Goal: Ask a question

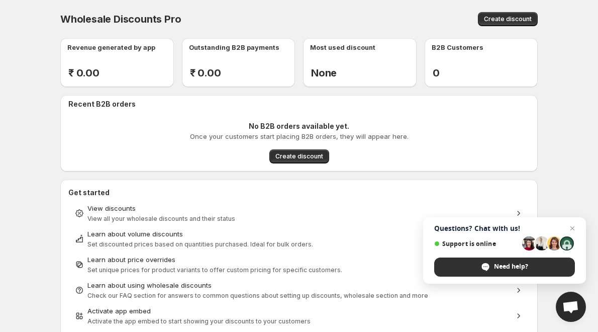
click at [513, 260] on div "Need help?" at bounding box center [504, 266] width 141 height 19
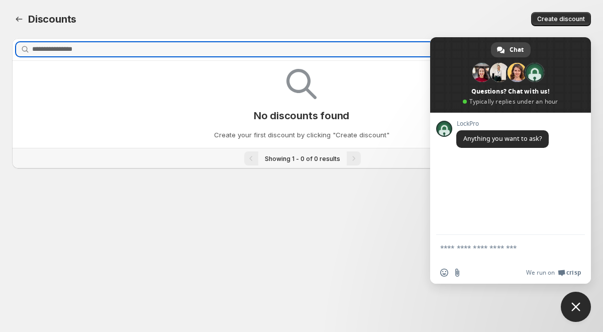
click at [480, 245] on textarea "Compose your message..." at bounding box center [499, 252] width 119 height 18
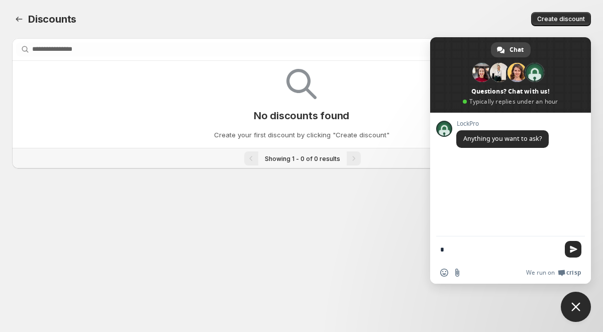
type textarea "**"
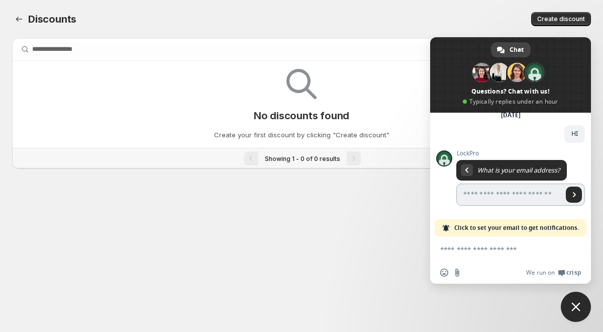
scroll to position [48, 0]
type input "**********"
click at [566, 193] on span "Send" at bounding box center [574, 194] width 16 height 16
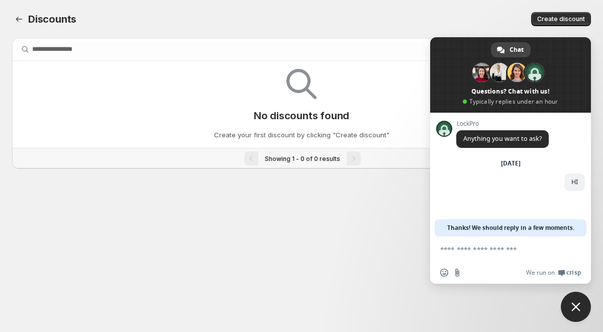
click at [454, 249] on textarea "Compose your message..." at bounding box center [499, 249] width 119 height 9
click at [520, 50] on span "Chat" at bounding box center [516, 49] width 14 height 15
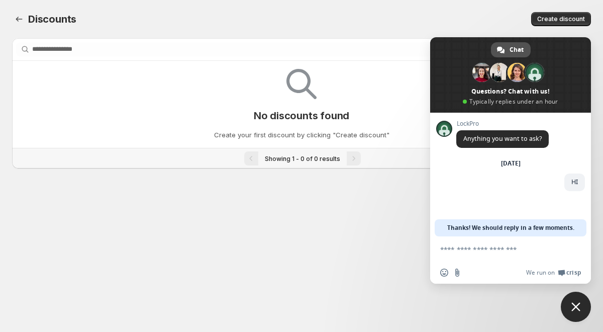
click at [520, 50] on span "Chat" at bounding box center [516, 49] width 14 height 15
click at [506, 78] on span at bounding box center [499, 72] width 19 height 19
click at [513, 45] on span "Chat" at bounding box center [516, 49] width 14 height 15
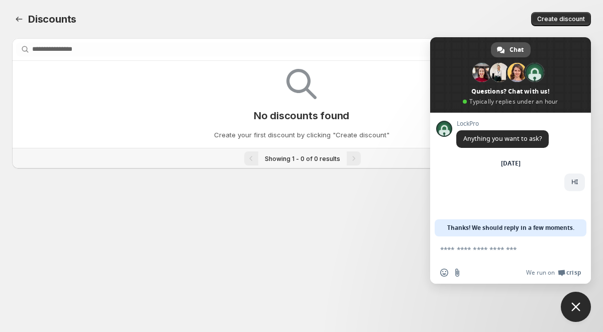
click at [513, 45] on span "Chat" at bounding box center [516, 49] width 14 height 15
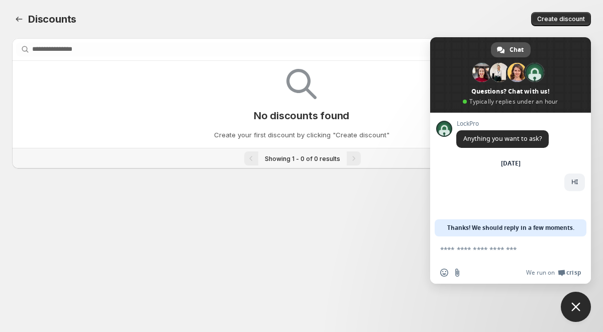
click at [513, 45] on span "Chat" at bounding box center [516, 49] width 14 height 15
click at [511, 83] on span at bounding box center [510, 74] width 161 height 75
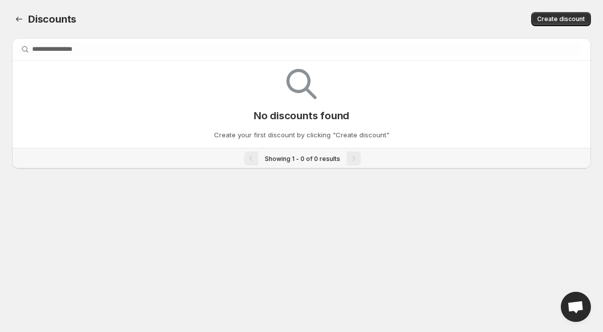
click at [573, 305] on span "Open chat" at bounding box center [575, 307] width 17 height 14
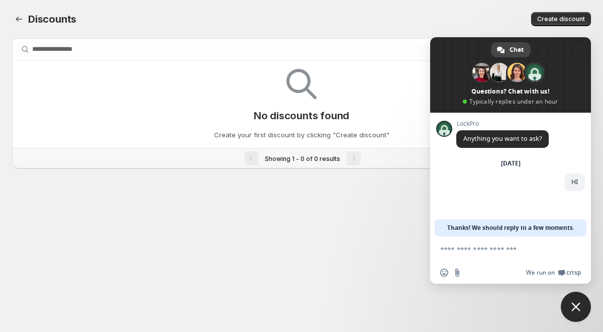
click at [572, 271] on span "Crisp" at bounding box center [573, 272] width 15 height 8
click at [506, 45] on div "Chat" at bounding box center [511, 49] width 40 height 15
type textarea "**********"
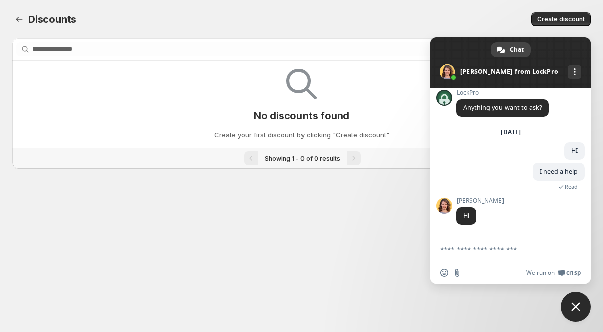
scroll to position [6, 0]
click at [465, 250] on textarea "Compose your message..." at bounding box center [499, 249] width 119 height 9
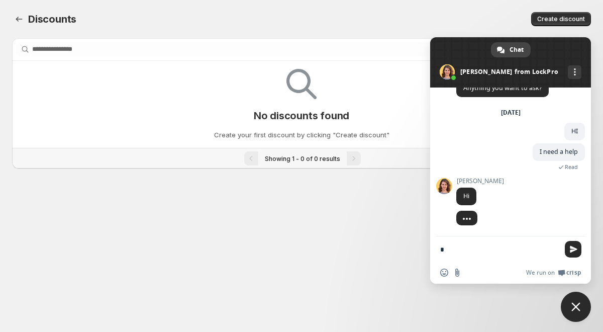
type textarea "*"
type textarea "**********"
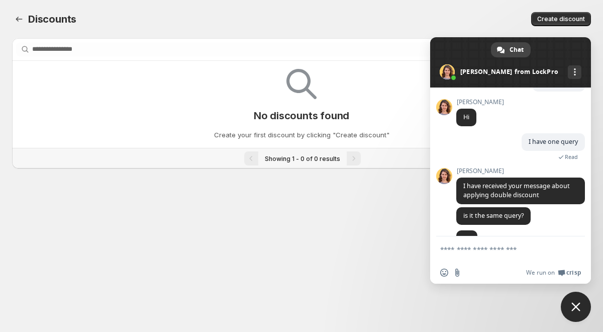
scroll to position [115, 0]
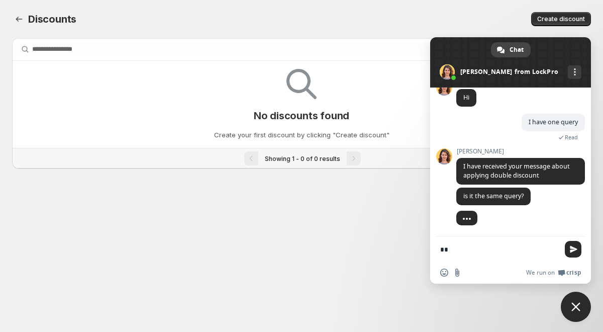
type textarea "***"
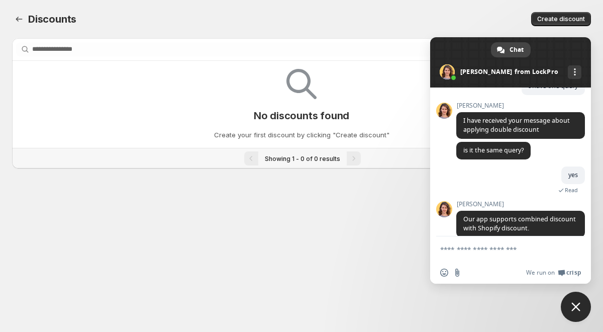
scroll to position [163, 0]
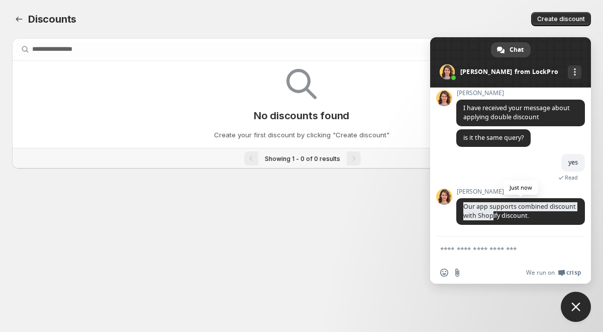
drag, startPoint x: 464, startPoint y: 208, endPoint x: 512, endPoint y: 212, distance: 48.4
click at [512, 212] on span "Our app supports combined discount with Shopify discount." at bounding box center [519, 211] width 113 height 18
click at [458, 248] on textarea "Compose your message..." at bounding box center [499, 249] width 119 height 9
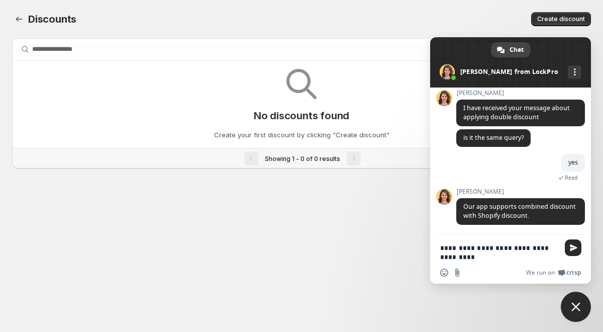
type textarea "**********"
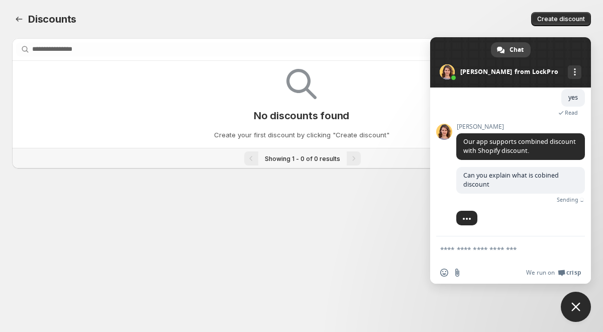
scroll to position [216, 0]
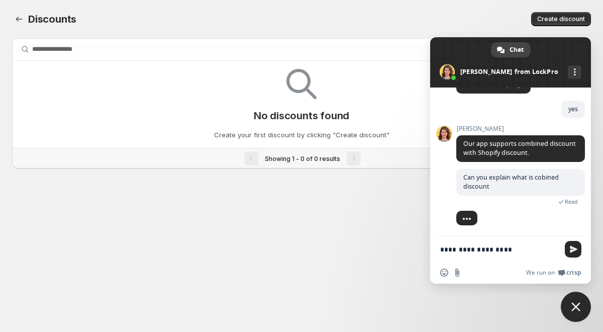
paste textarea "**********"
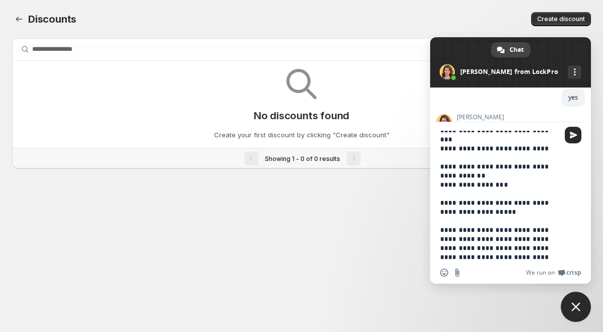
drag, startPoint x: 439, startPoint y: 220, endPoint x: 447, endPoint y: 223, distance: 8.6
click at [447, 223] on div "**********" at bounding box center [510, 192] width 161 height 141
drag, startPoint x: 440, startPoint y: 222, endPoint x: 511, endPoint y: 261, distance: 80.9
click at [511, 261] on div "**********" at bounding box center [510, 202] width 161 height 161
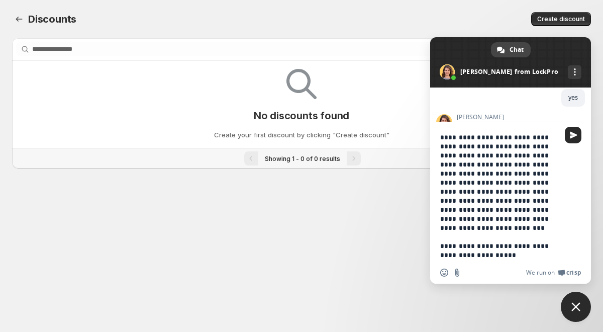
scroll to position [0, 0]
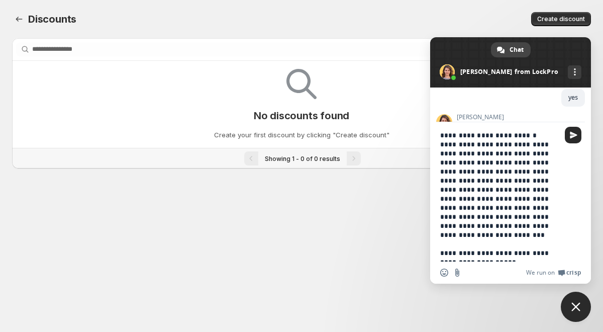
drag, startPoint x: 441, startPoint y: 147, endPoint x: 520, endPoint y: 243, distance: 124.4
click at [520, 243] on textarea "**********" at bounding box center [499, 196] width 119 height 131
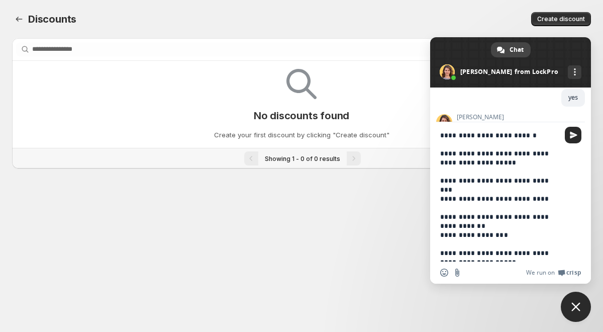
scroll to position [14, 0]
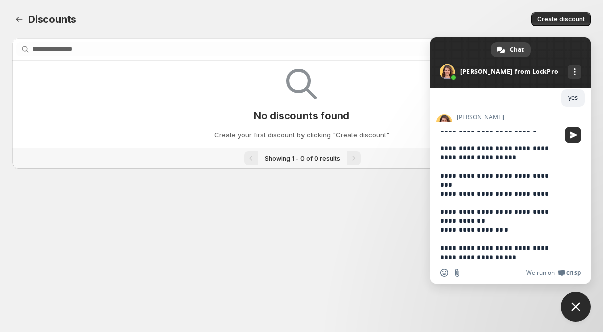
type textarea "**********"
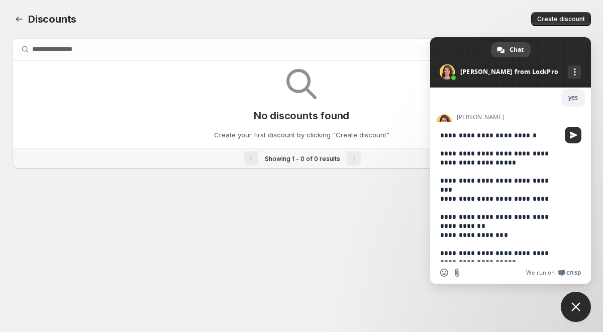
click at [577, 139] on span "Send" at bounding box center [573, 135] width 17 height 17
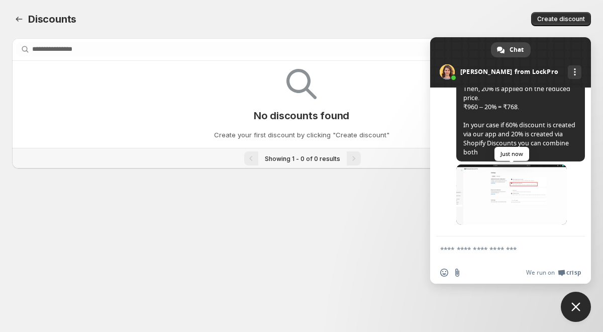
scroll to position [436, 0]
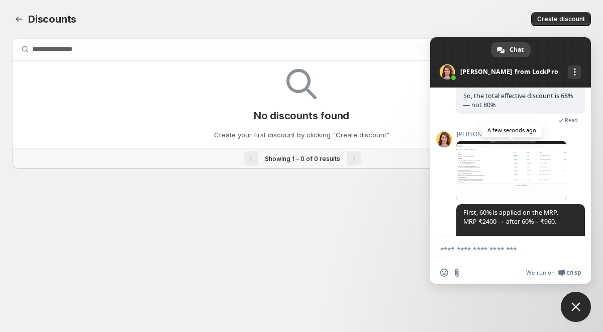
click at [489, 169] on span at bounding box center [511, 171] width 111 height 60
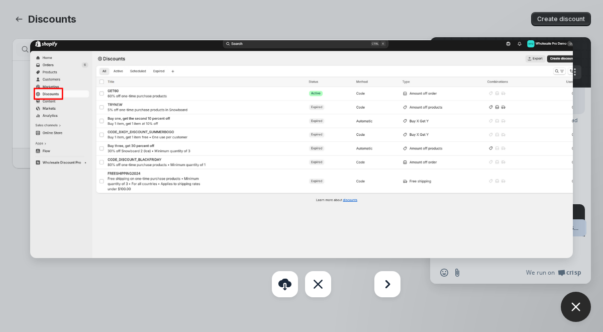
click at [424, 20] on div at bounding box center [301, 166] width 603 height 332
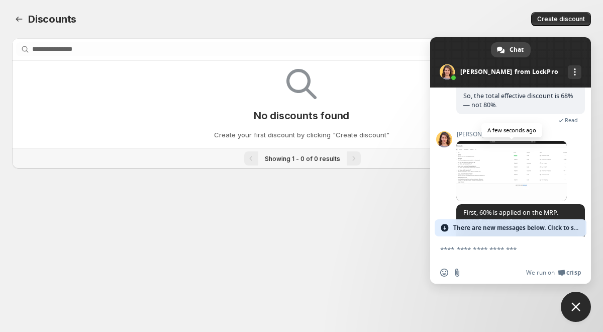
scroll to position [623, 0]
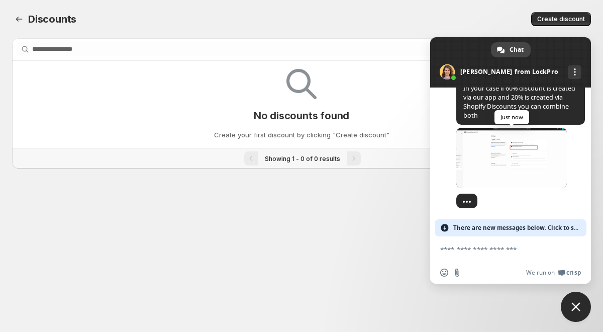
click at [468, 152] on span at bounding box center [511, 158] width 111 height 60
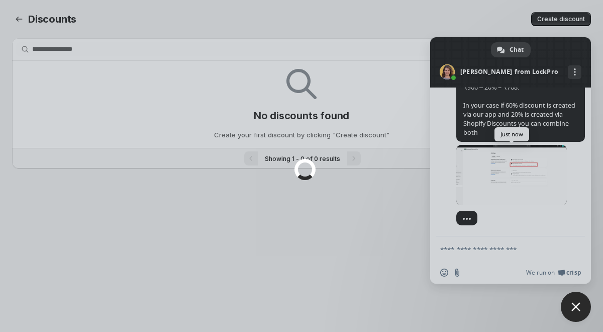
scroll to position [606, 0]
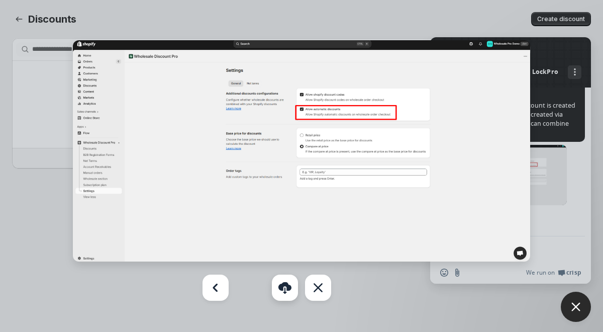
click at [282, 291] on link "Download" at bounding box center [285, 287] width 26 height 26
click at [116, 275] on div at bounding box center [301, 166] width 603 height 332
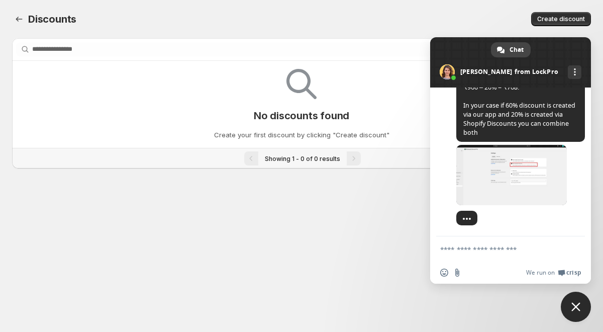
scroll to position [456, 0]
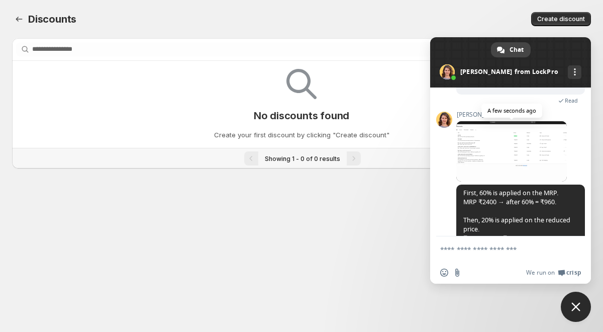
click at [481, 141] on span at bounding box center [511, 151] width 111 height 60
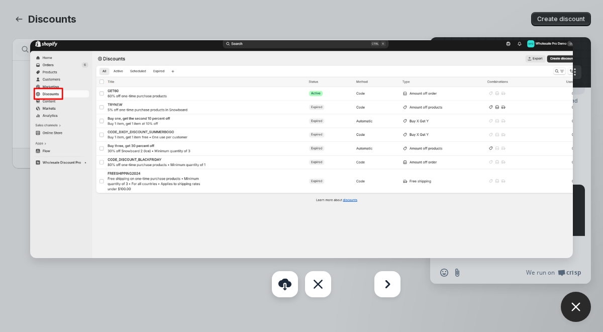
click at [288, 291] on link "Download" at bounding box center [285, 284] width 26 height 26
click at [418, 279] on div at bounding box center [301, 166] width 603 height 332
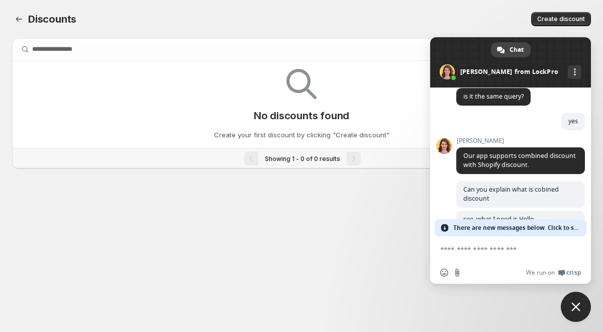
scroll to position [154, 0]
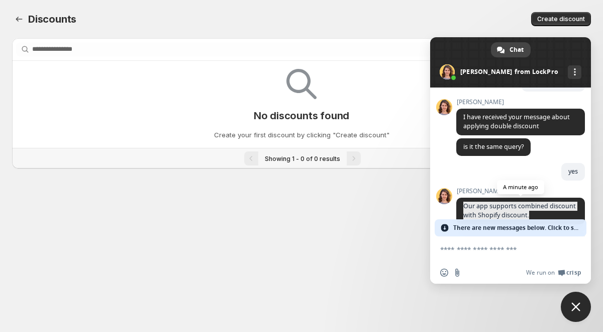
drag, startPoint x: 465, startPoint y: 205, endPoint x: 550, endPoint y: 214, distance: 84.9
click at [550, 214] on span "Our app supports combined discount with Shopify discount." at bounding box center [520, 210] width 129 height 27
copy span "Our app supports combined discount with Shopify discount."
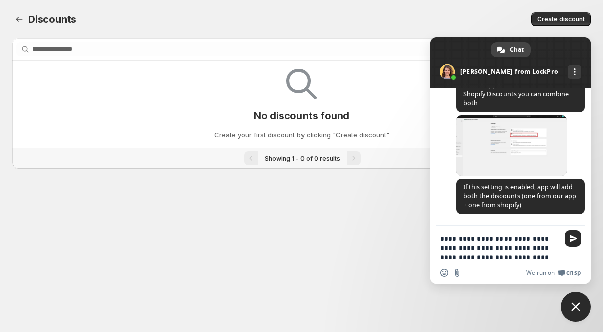
scroll to position [645, 0]
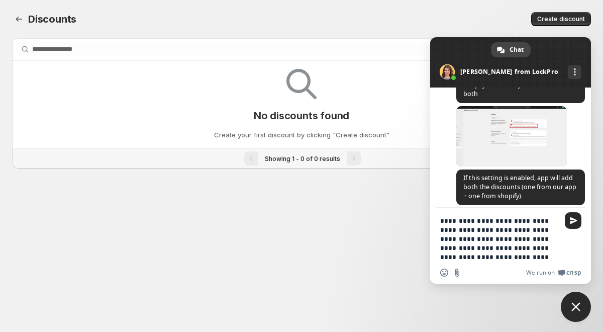
type textarea "**********"
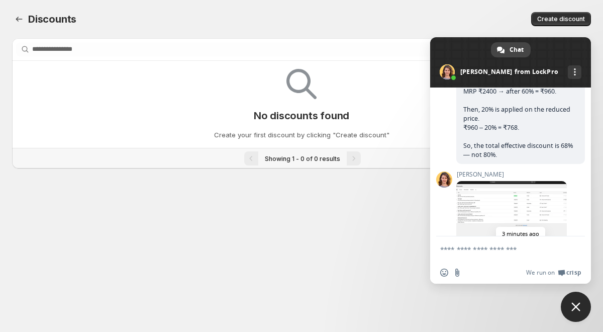
scroll to position [537, 0]
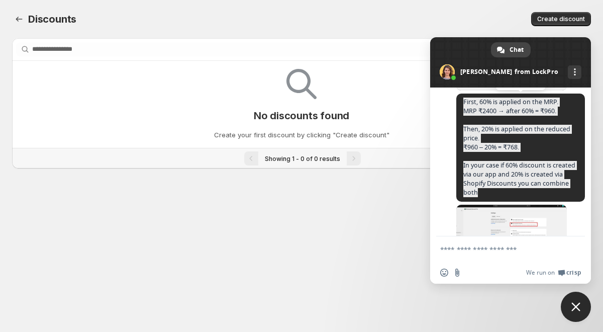
drag, startPoint x: 462, startPoint y: 102, endPoint x: 532, endPoint y: 197, distance: 117.8
click at [532, 197] on span "First, 60% is applied on the MRP. MRP ₹2400 → after 60% = ₹960. Then, 20% is ap…" at bounding box center [520, 147] width 129 height 108
copy span "First, 60% is applied on the MRP. MRP ₹2400 → after 60% = ₹960. Then, 20% is ap…"
click at [578, 117] on div "LockPro Anything you want to ask? Monday, 8 September HI 7 minutes ago I need a…" at bounding box center [510, 161] width 161 height 149
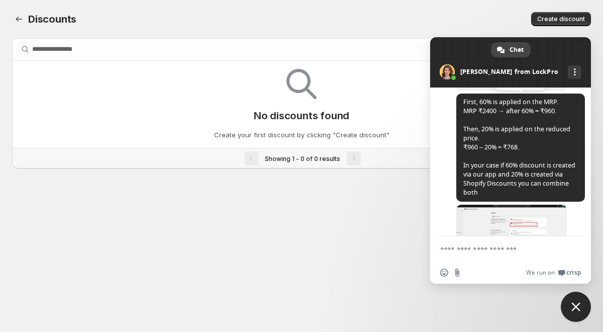
scroll to position [788, 0]
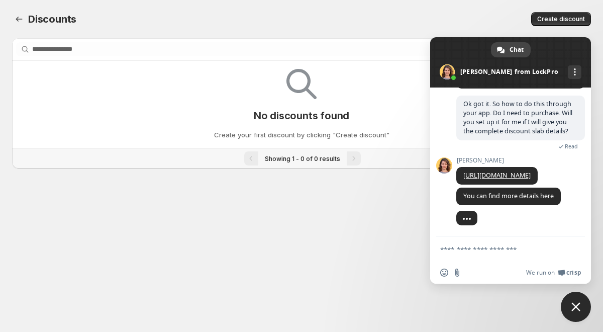
click at [471, 248] on textarea "Compose your message..." at bounding box center [499, 249] width 119 height 9
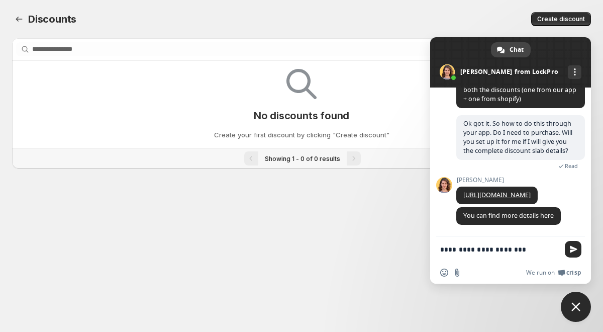
scroll to position [825, 0]
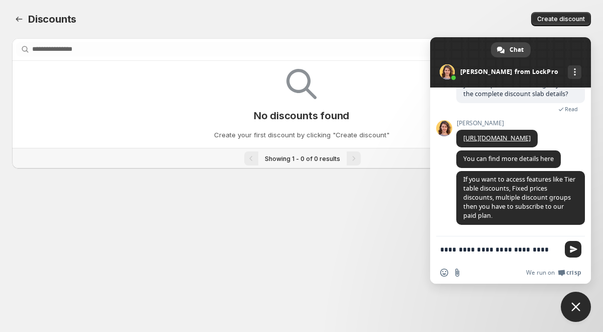
type textarea "**********"
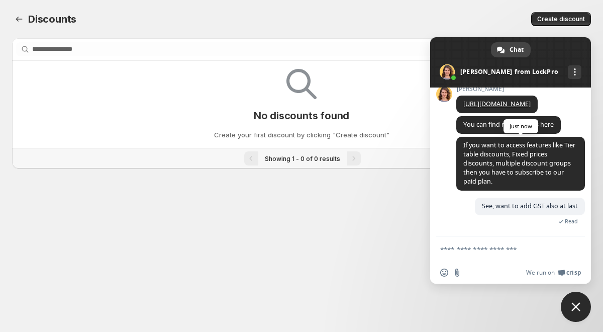
scroll to position [749, 0]
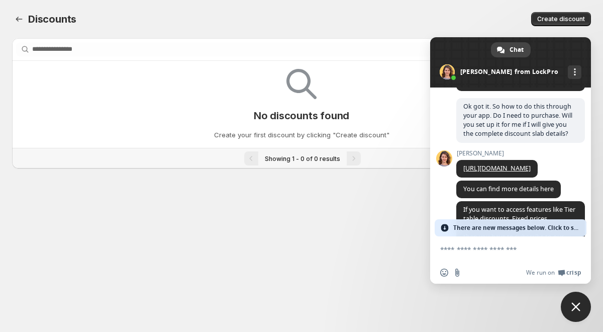
click at [497, 225] on span "There are new messages below. Click to see." at bounding box center [517, 227] width 128 height 17
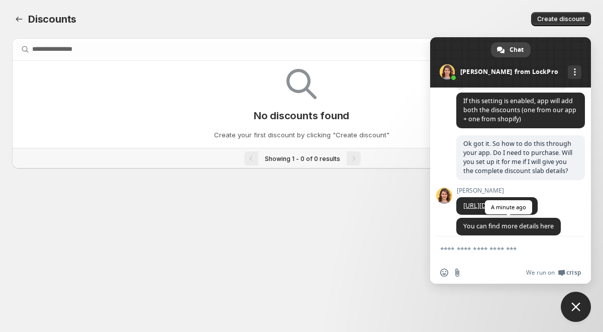
scroll to position [813, 0]
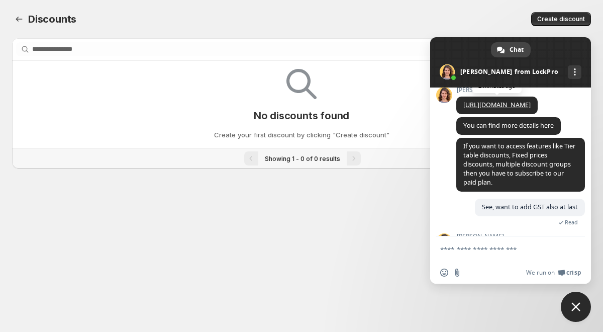
drag, startPoint x: 461, startPoint y: 114, endPoint x: 558, endPoint y: 144, distance: 101.2
click at [537, 114] on span "[URL][DOMAIN_NAME]" at bounding box center [496, 105] width 81 height 18
copy link "[URL][DOMAIN_NAME]"
click at [576, 138] on div "Sophia You can find more details here A minute ago" at bounding box center [520, 127] width 129 height 21
drag, startPoint x: 463, startPoint y: 162, endPoint x: 556, endPoint y: 161, distance: 92.9
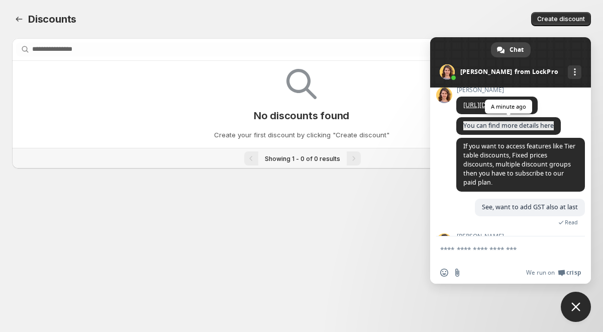
click at [556, 135] on span "You can find more details here" at bounding box center [508, 126] width 104 height 18
copy span "You can find more details here"
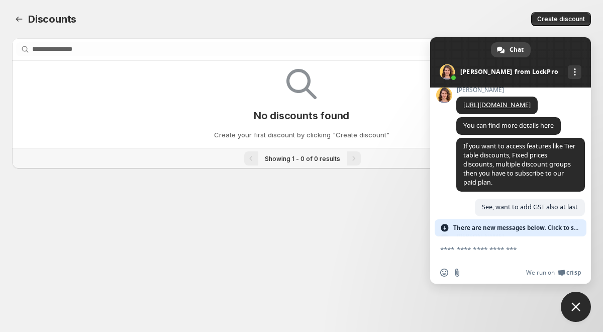
click at [568, 138] on div "Sophia You can find more details here 2 minutes ago" at bounding box center [520, 127] width 129 height 21
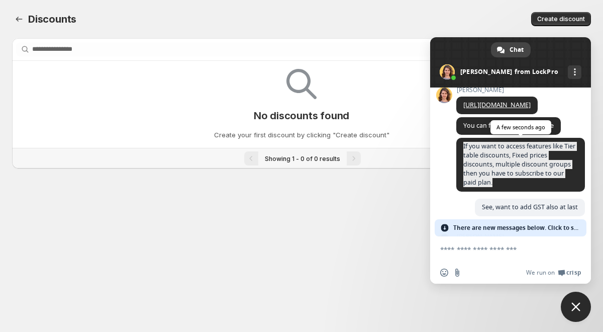
drag, startPoint x: 463, startPoint y: 182, endPoint x: 499, endPoint y: 215, distance: 49.1
click at [499, 191] on span "If you want to access features like Tier table discounts, Fixed prices discount…" at bounding box center [520, 165] width 129 height 54
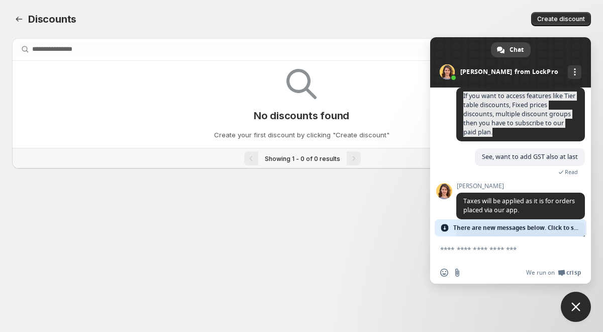
copy span "If you want to access features like Tier table discounts, Fixed prices discount…"
click at [577, 206] on div "LockPro Anything you want to ask? Monday, 8 September HI 8 minutes ago I need a…" at bounding box center [510, 161] width 161 height 149
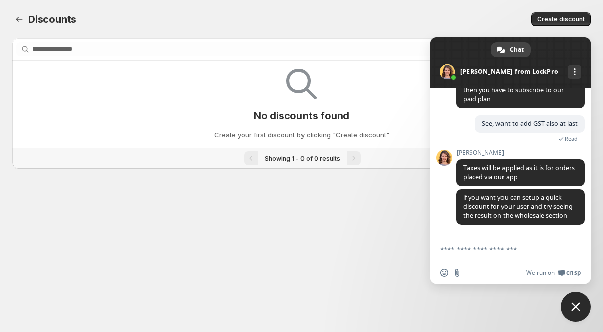
scroll to position [941, 0]
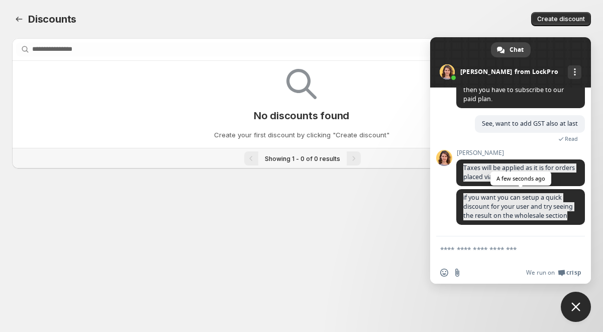
drag, startPoint x: 462, startPoint y: 158, endPoint x: 539, endPoint y: 214, distance: 94.9
drag, startPoint x: 462, startPoint y: 157, endPoint x: 504, endPoint y: 216, distance: 73.2
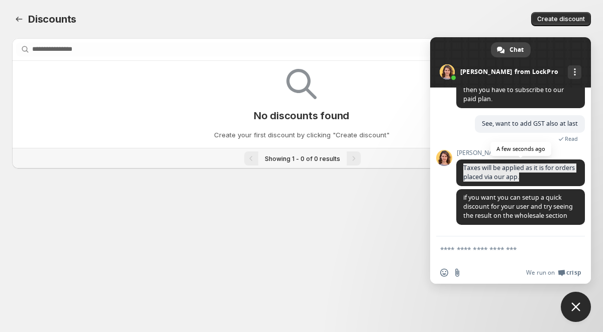
drag, startPoint x: 461, startPoint y: 157, endPoint x: 549, endPoint y: 169, distance: 89.2
click at [549, 169] on span "Taxes will be applied as it is for orders placed via our app." at bounding box center [520, 172] width 129 height 27
copy span "Taxes will be applied as it is for orders placed via our app."
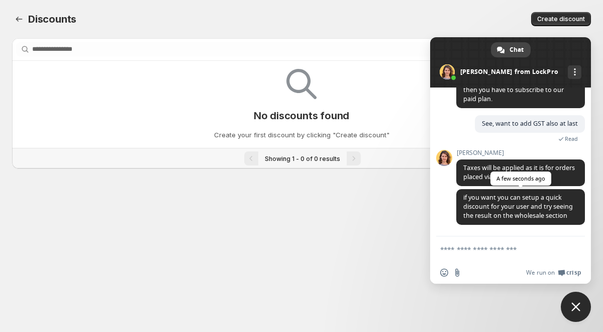
click at [574, 194] on span "if you want you can setup a quick discount for your user and try seeing the res…" at bounding box center [520, 207] width 129 height 36
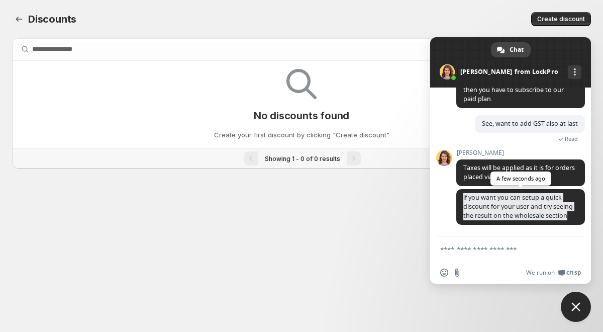
drag, startPoint x: 462, startPoint y: 188, endPoint x: 510, endPoint y: 218, distance: 57.1
click at [510, 218] on span "if you want you can setup a quick discount for your user and try seeing the res…" at bounding box center [520, 207] width 129 height 36
copy span "if you want you can setup a quick discount for your user and try seeing the res…"
click at [575, 231] on div "Sophia if you want you can setup a quick discount for your user and try seeing …" at bounding box center [520, 212] width 129 height 47
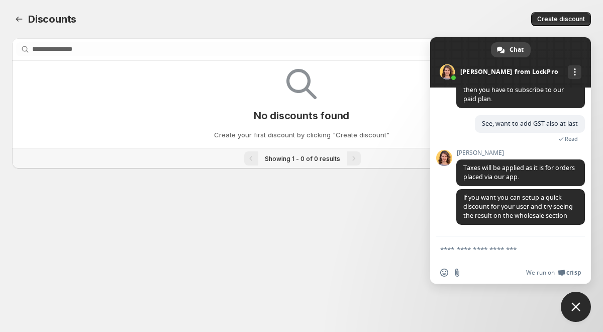
click at [467, 252] on textarea "Compose your message..." at bounding box center [499, 249] width 119 height 9
type textarea "**********"
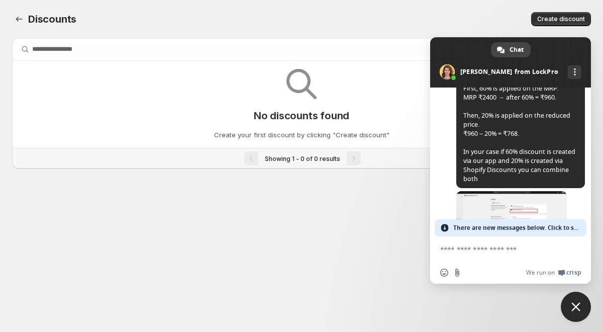
scroll to position [500, 0]
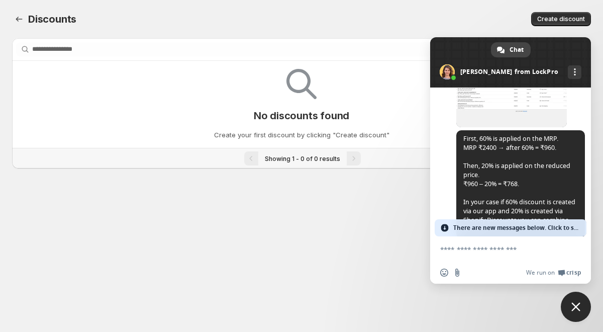
click at [518, 224] on span "There are new messages below. Click to see." at bounding box center [517, 227] width 128 height 17
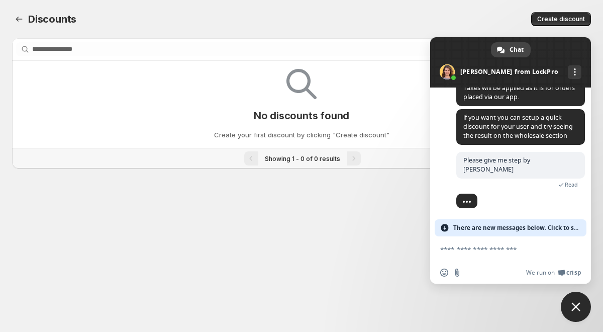
click at [447, 227] on span at bounding box center [445, 228] width 8 height 8
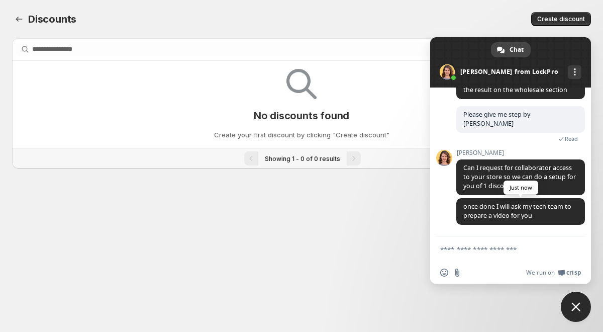
scroll to position [1048, 0]
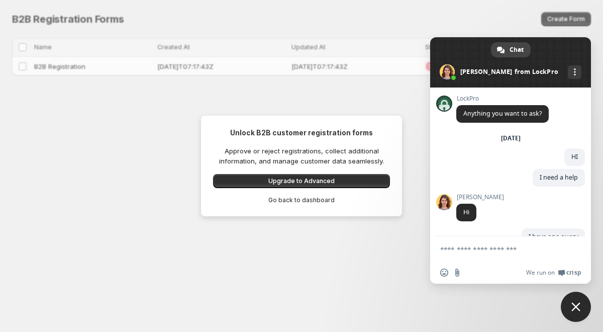
scroll to position [1048, 0]
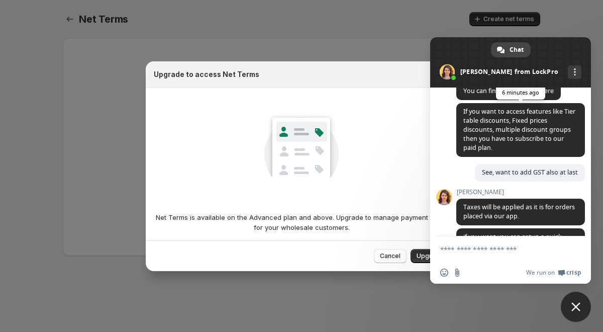
scroll to position [1048, 0]
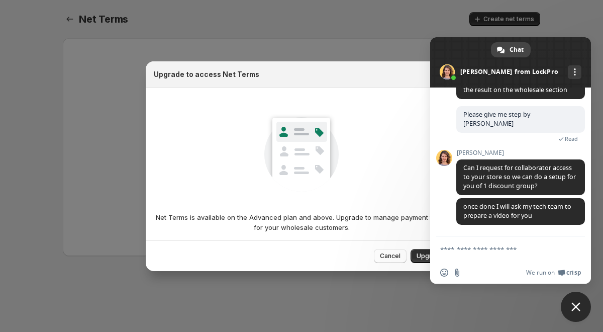
click at [449, 253] on textarea "Compose your message..." at bounding box center [499, 249] width 119 height 9
click at [467, 249] on textarea "Compose your message..." at bounding box center [499, 249] width 119 height 9
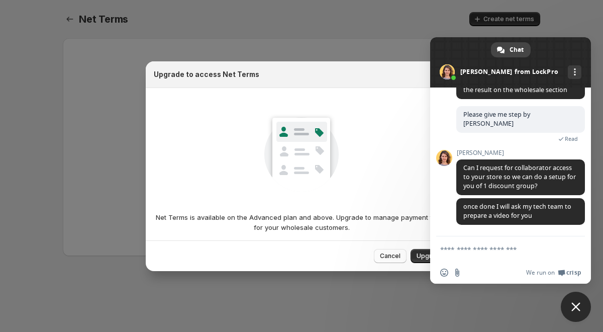
click at [467, 249] on textarea "Compose your message..." at bounding box center [499, 249] width 119 height 9
click at [471, 253] on textarea "Compose your message..." at bounding box center [499, 249] width 119 height 9
click at [457, 247] on textarea "Compose your message..." at bounding box center [499, 249] width 119 height 9
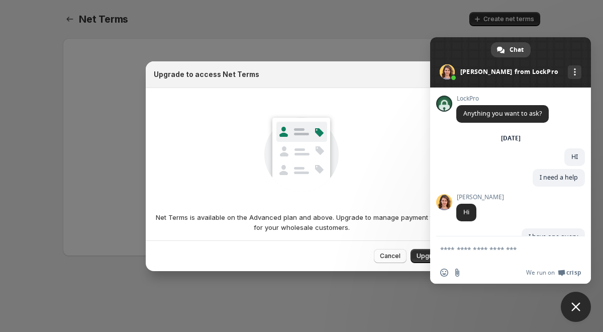
scroll to position [1048, 0]
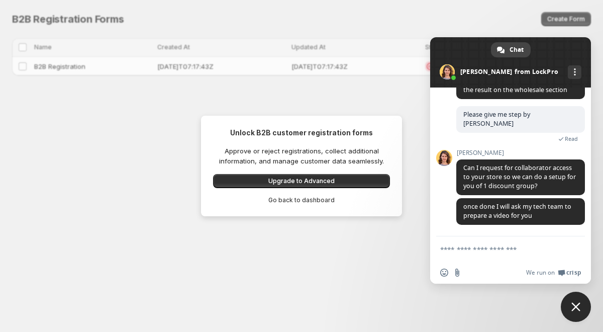
click at [449, 250] on textarea "Compose your message..." at bounding box center [499, 249] width 119 height 9
type textarea "*******"
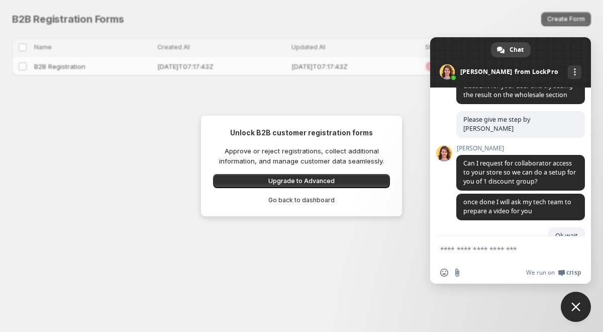
scroll to position [1108, 0]
